Goal: Find specific page/section

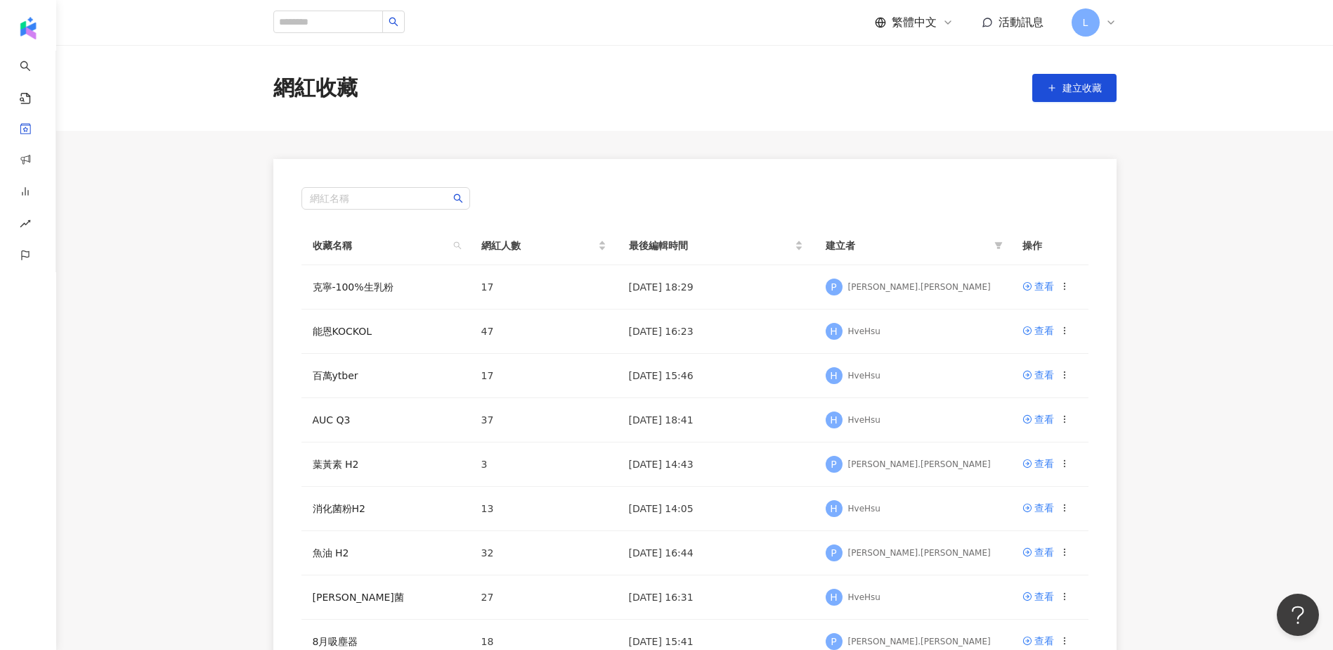
click at [229, 208] on main "網紅收藏 建立收藏 網紅名稱 收藏名稱 網紅人數 最後編輯時間 建立者 操作 克寧-100%生乳粉 17 2025/9/16 18:29 P Peter.Ch…" at bounding box center [694, 413] width 1277 height 736
click at [165, 322] on main "網紅收藏 建立收藏 網紅名稱 收藏名稱 網紅人數 最後編輯時間 建立者 操作 克寧-100%生乳粉 17 2025/9/16 18:29 P Peter.Ch…" at bounding box center [694, 413] width 1277 height 736
click at [370, 282] on link "克寧-100%生乳粉" at bounding box center [353, 286] width 81 height 11
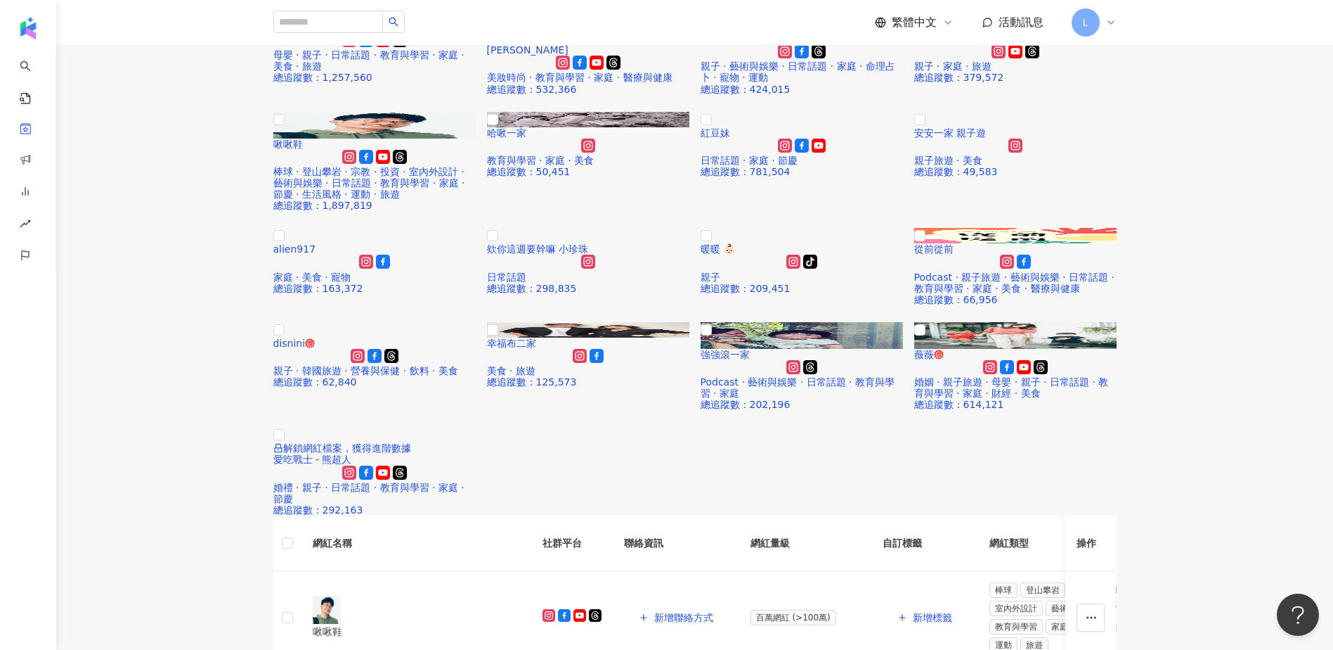
scroll to position [188, 0]
